Goal: Information Seeking & Learning: Learn about a topic

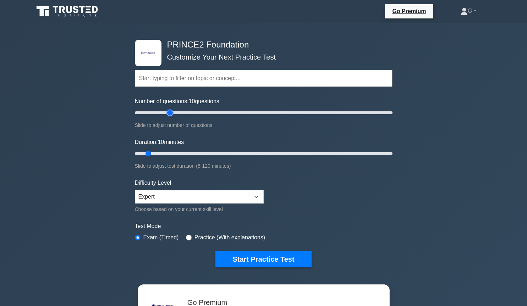
click at [167, 112] on input "Number of questions: 10 questions" at bounding box center [264, 113] width 258 height 9
click at [162, 113] on input "Number of questions: 30 questions" at bounding box center [264, 113] width 258 height 9
type input "20"
click at [160, 114] on input "Number of questions: 20 questions" at bounding box center [264, 113] width 258 height 9
type input "15"
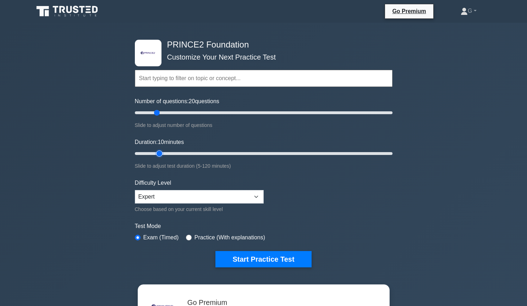
click at [157, 153] on input "Duration: 10 minutes" at bounding box center [264, 153] width 258 height 9
click at [242, 258] on button "Start Practice Test" at bounding box center [263, 259] width 96 height 16
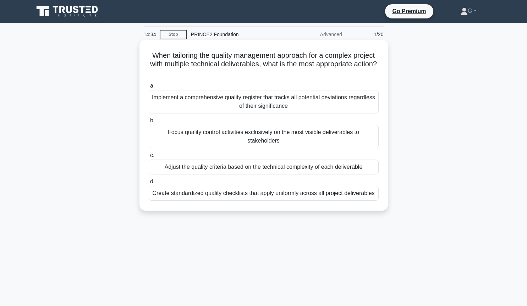
click at [233, 162] on div "Adjust the quality criteria based on the technical complexity of each deliverab…" at bounding box center [264, 167] width 230 height 15
click at [149, 158] on input "c. Adjust the quality criteria based on the technical complexity of each delive…" at bounding box center [149, 155] width 0 height 5
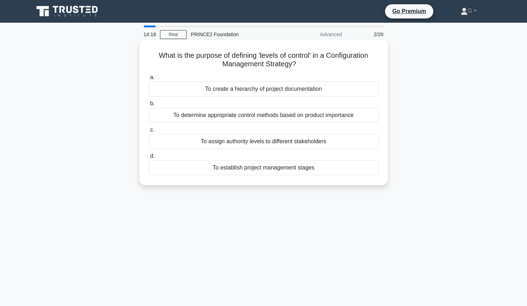
click at [233, 115] on div "To determine appropriate control methods based on product importance" at bounding box center [264, 115] width 230 height 15
click at [149, 106] on input "b. To determine appropriate control methods based on product importance" at bounding box center [149, 104] width 0 height 5
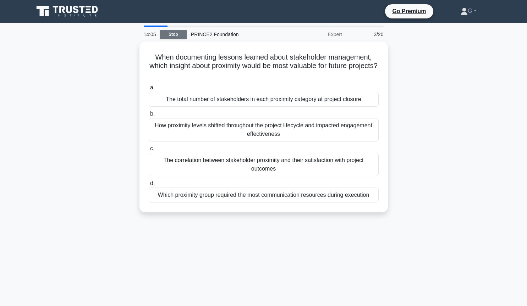
click at [176, 35] on link "Stop" at bounding box center [173, 34] width 27 height 9
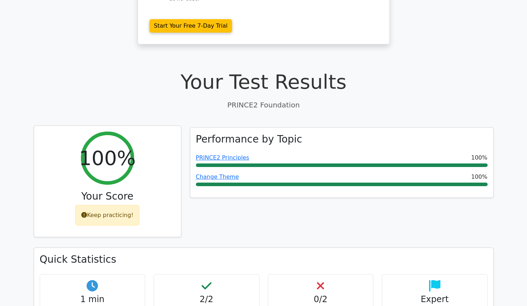
scroll to position [97, 0]
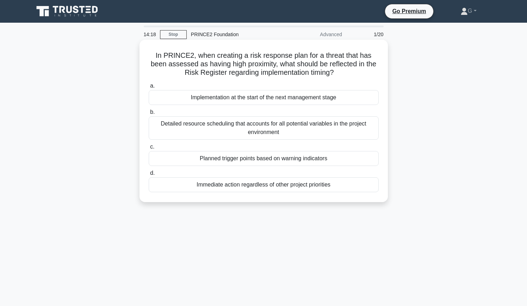
click at [251, 185] on div "Immediate action regardless of other project priorities" at bounding box center [264, 184] width 230 height 15
click at [149, 176] on input "d. Immediate action regardless of other project priorities" at bounding box center [149, 173] width 0 height 5
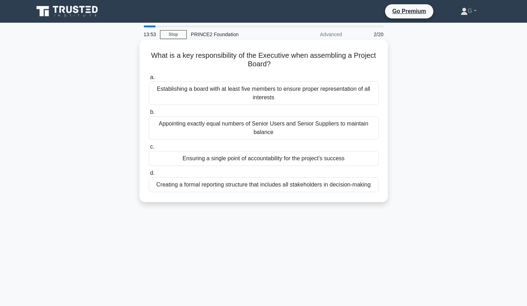
click at [297, 161] on div "Ensuring a single point of accountability for the project's success" at bounding box center [264, 158] width 230 height 15
click at [149, 149] on input "c. Ensuring a single point of accountability for the project's success" at bounding box center [149, 147] width 0 height 5
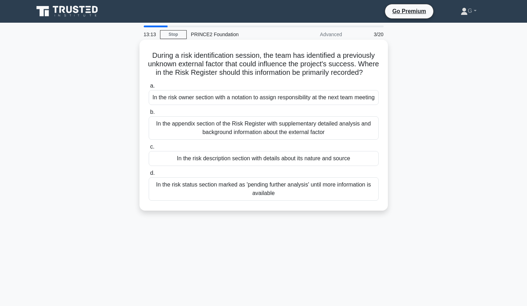
click at [295, 166] on div "In the risk description section with details about its nature and source" at bounding box center [264, 158] width 230 height 15
click at [149, 149] on input "c. In the risk description section with details about its nature and source" at bounding box center [149, 147] width 0 height 5
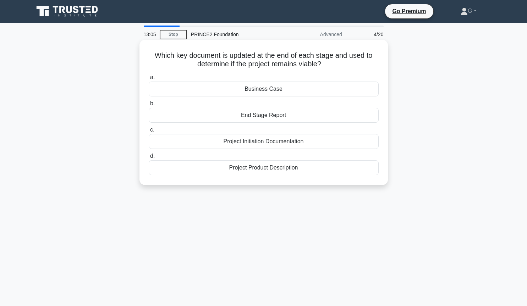
click at [289, 91] on div "Business Case" at bounding box center [264, 89] width 230 height 15
click at [149, 80] on input "a. Business Case" at bounding box center [149, 77] width 0 height 5
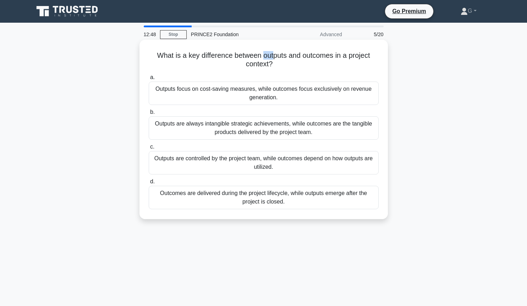
drag, startPoint x: 263, startPoint y: 58, endPoint x: 272, endPoint y: 57, distance: 8.5
click at [272, 57] on h5 "What is a key difference between outputs and outcomes in a project context? .sp…" at bounding box center [263, 60] width 231 height 18
click at [182, 164] on div "Outputs are controlled by the project team, while outcomes depend on how output…" at bounding box center [264, 162] width 230 height 23
click at [149, 149] on input "c. Outputs are controlled by the project team, while outcomes depend on how out…" at bounding box center [149, 147] width 0 height 5
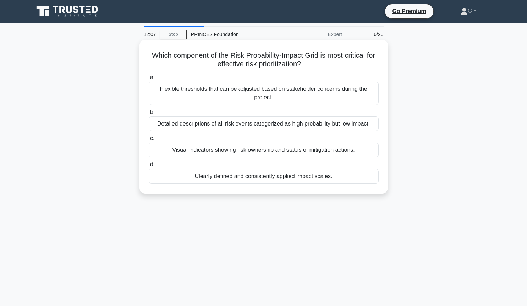
click at [219, 181] on div "Clearly defined and consistently applied impact scales." at bounding box center [264, 176] width 230 height 15
click at [149, 167] on input "d. Clearly defined and consistently applied impact scales." at bounding box center [149, 165] width 0 height 5
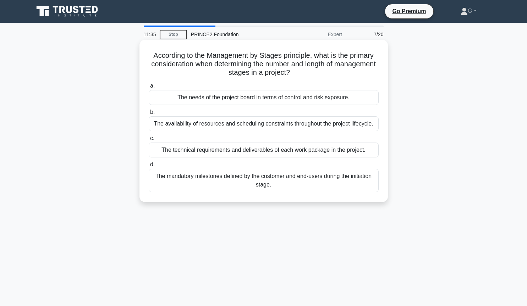
click at [219, 180] on div "The mandatory milestones defined by the customer and end-users during the initi…" at bounding box center [264, 180] width 230 height 23
click at [149, 167] on input "d. The mandatory milestones defined by the customer and end-users during the in…" at bounding box center [149, 165] width 0 height 5
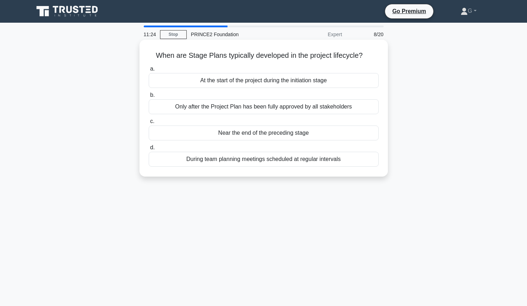
click at [248, 132] on div "Near the end of the preceding stage" at bounding box center [264, 133] width 230 height 15
click at [149, 124] on input "c. Near the end of the preceding stage" at bounding box center [149, 121] width 0 height 5
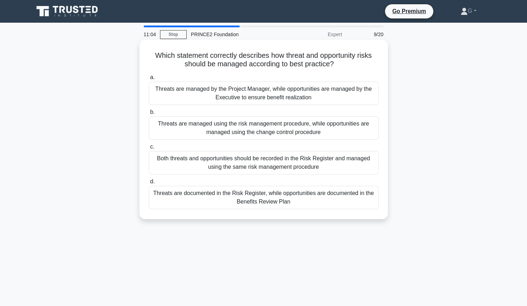
click at [237, 163] on div "Both threats and opportunities should be recorded in the Risk Register and mana…" at bounding box center [264, 162] width 230 height 23
click at [149, 149] on input "c. Both threats and opportunities should be recorded in the Risk Register and m…" at bounding box center [149, 147] width 0 height 5
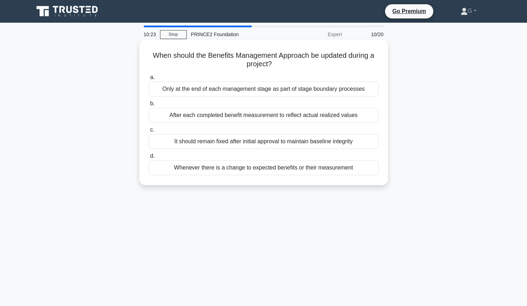
click at [213, 167] on div "Whenever there is a change to expected benefits or their measurement" at bounding box center [264, 167] width 230 height 15
click at [149, 159] on input "d. Whenever there is a change to expected benefits or their measurement" at bounding box center [149, 156] width 0 height 5
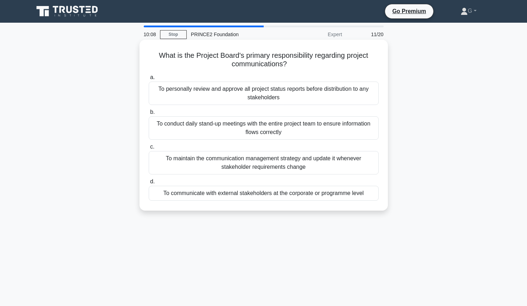
click at [206, 195] on div "To communicate with external stakeholders at the corporate or programme level" at bounding box center [264, 193] width 230 height 15
click at [149, 184] on input "d. To communicate with external stakeholders at the corporate or programme level" at bounding box center [149, 182] width 0 height 5
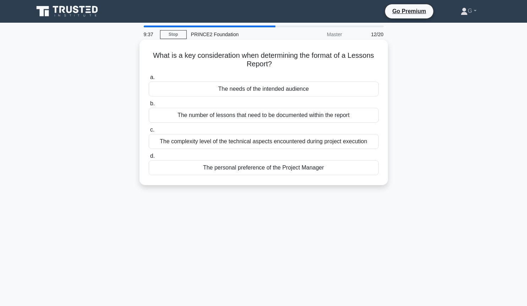
click at [284, 90] on div "The needs of the intended audience" at bounding box center [264, 89] width 230 height 15
click at [149, 80] on input "a. The needs of the intended audience" at bounding box center [149, 77] width 0 height 5
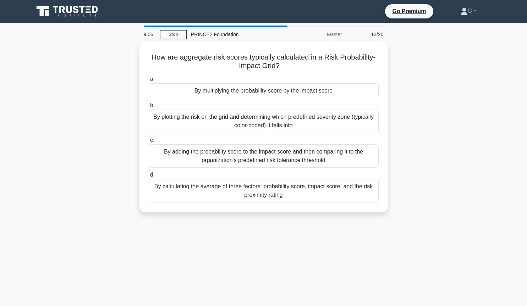
click at [284, 90] on div "By multiplying the probability score by the impact score" at bounding box center [264, 90] width 230 height 15
click at [149, 82] on input "a. By multiplying the probability score by the impact score" at bounding box center [149, 79] width 0 height 5
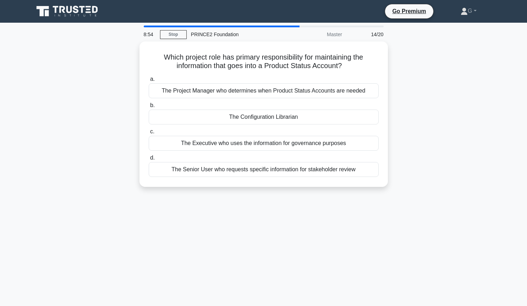
click at [284, 90] on div "The Project Manager who determines when Product Status Accounts are needed" at bounding box center [264, 90] width 230 height 15
click at [149, 82] on input "a. The Project Manager who determines when Product Status Accounts are needed" at bounding box center [149, 79] width 0 height 5
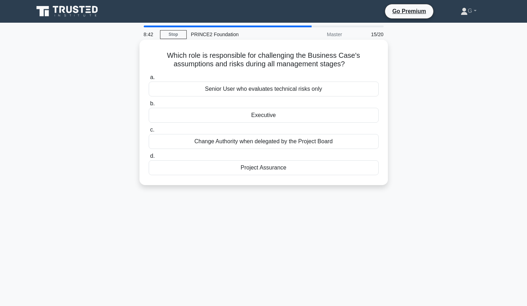
click at [268, 114] on div "Executive" at bounding box center [264, 115] width 230 height 15
click at [149, 106] on input "b. Executive" at bounding box center [149, 104] width 0 height 5
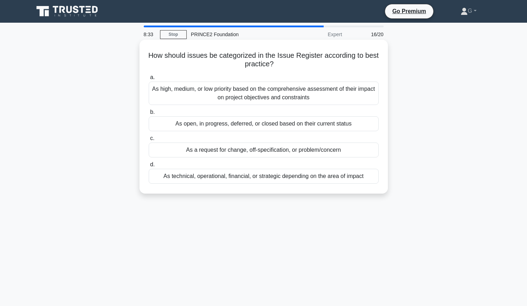
click at [235, 152] on div "As a request for change, off-specification, or problem/concern" at bounding box center [264, 150] width 230 height 15
click at [149, 141] on input "c. As a request for change, off-specification, or problem/concern" at bounding box center [149, 138] width 0 height 5
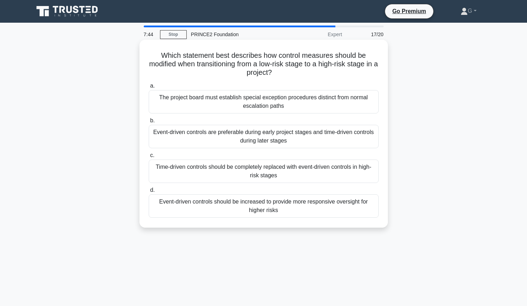
click at [238, 208] on div "Event-driven controls should be increased to provide more responsive oversight …" at bounding box center [264, 206] width 230 height 23
click at [149, 193] on input "d. Event-driven controls should be increased to provide more responsive oversig…" at bounding box center [149, 190] width 0 height 5
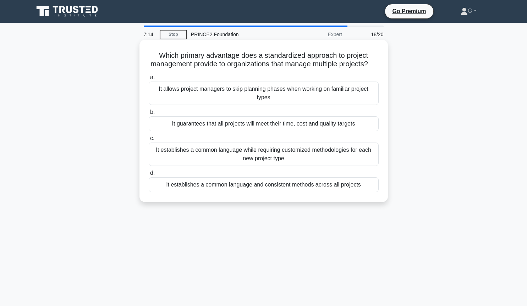
click at [266, 185] on div "It establishes a common language and consistent methods across all projects" at bounding box center [264, 184] width 230 height 15
click at [149, 176] on input "d. It establishes a common language and consistent methods across all projects" at bounding box center [149, 173] width 0 height 5
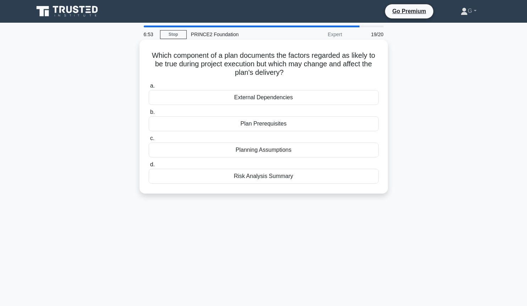
click at [258, 177] on div "Risk Analysis Summary" at bounding box center [264, 176] width 230 height 15
click at [149, 167] on input "d. Risk Analysis Summary" at bounding box center [149, 165] width 0 height 5
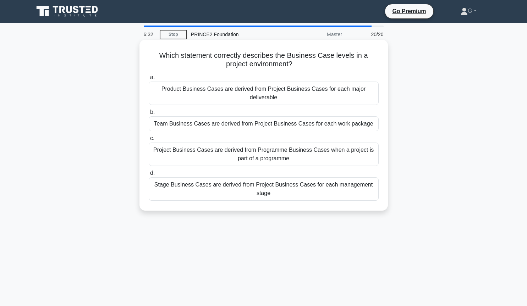
click at [230, 158] on div "Project Business Cases are derived from Programme Business Cases when a project…" at bounding box center [264, 154] width 230 height 23
click at [149, 141] on input "c. Project Business Cases are derived from Programme Business Cases when a proj…" at bounding box center [149, 138] width 0 height 5
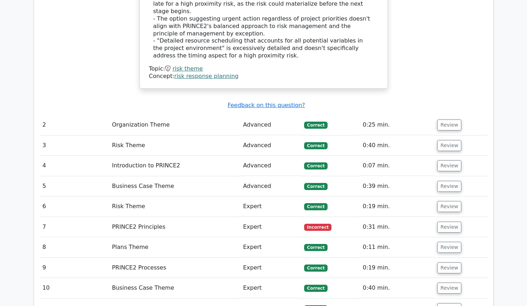
scroll to position [917, 0]
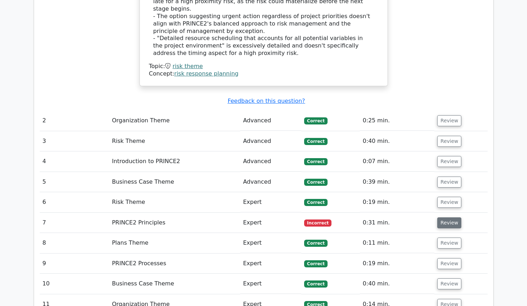
click at [450, 218] on button "Review" at bounding box center [449, 223] width 24 height 11
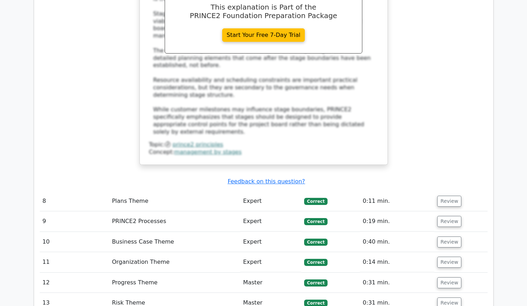
scroll to position [1400, 0]
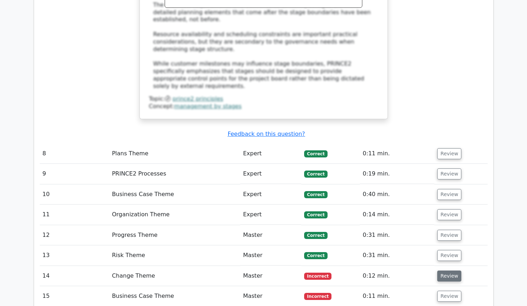
click at [448, 271] on button "Review" at bounding box center [449, 276] width 24 height 11
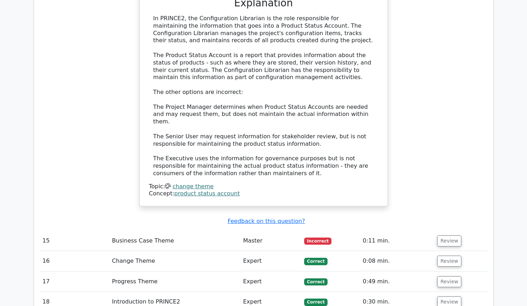
scroll to position [1835, 0]
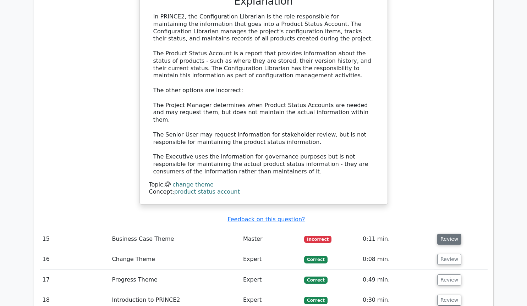
click at [442, 234] on button "Review" at bounding box center [449, 239] width 24 height 11
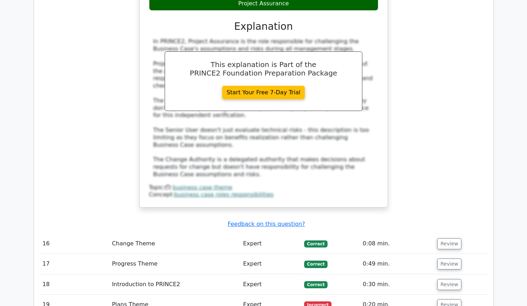
scroll to position [2221, 0]
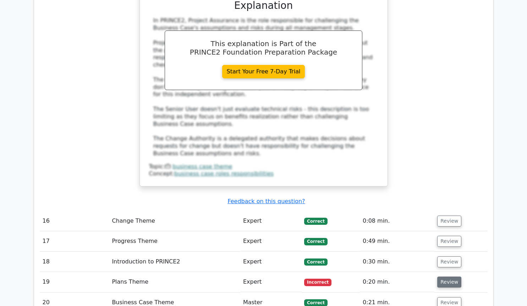
click at [449, 277] on button "Review" at bounding box center [449, 282] width 24 height 11
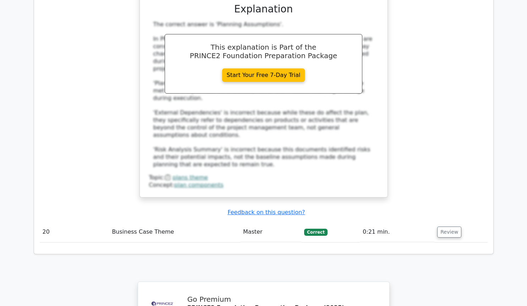
scroll to position [2655, 0]
click at [454, 226] on button "Review" at bounding box center [449, 231] width 24 height 11
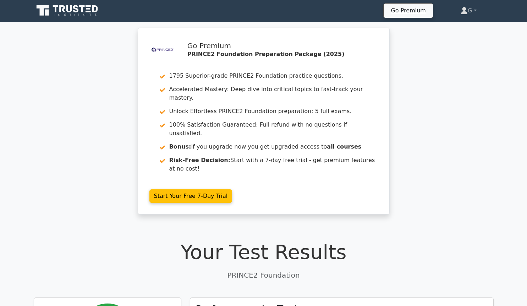
scroll to position [0, 0]
